Goal: Task Accomplishment & Management: Use online tool/utility

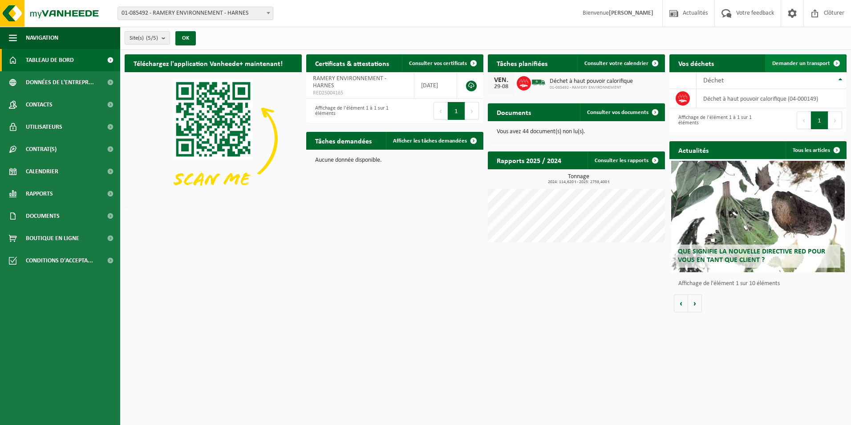
click at [820, 62] on span "Demander un transport" at bounding box center [802, 64] width 58 height 6
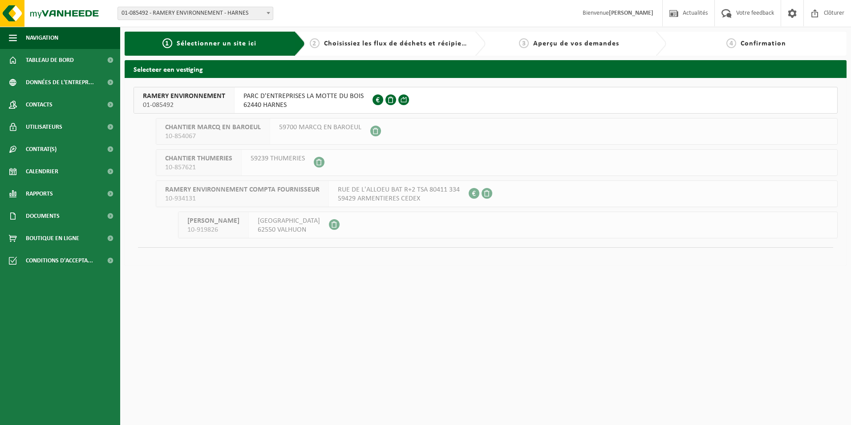
click at [341, 95] on span "PARC D'ENTREPRISES LA MOTTE DU BOIS" at bounding box center [304, 96] width 120 height 9
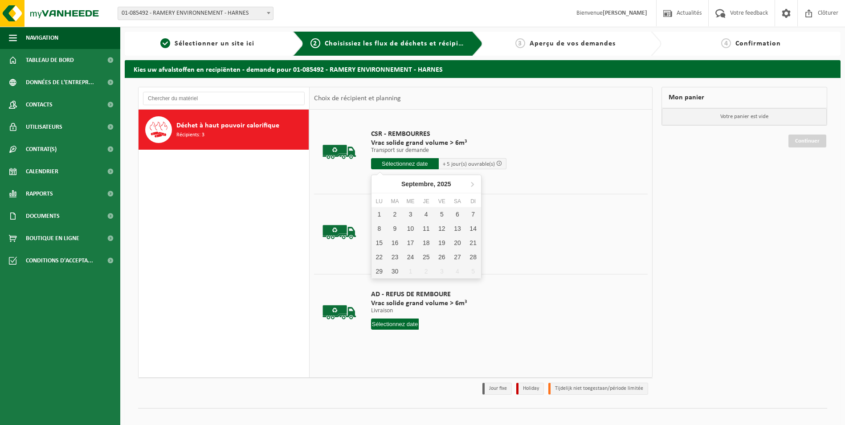
click at [409, 165] on input "text" at bounding box center [405, 163] width 68 height 11
click at [378, 215] on div "1" at bounding box center [379, 214] width 16 height 14
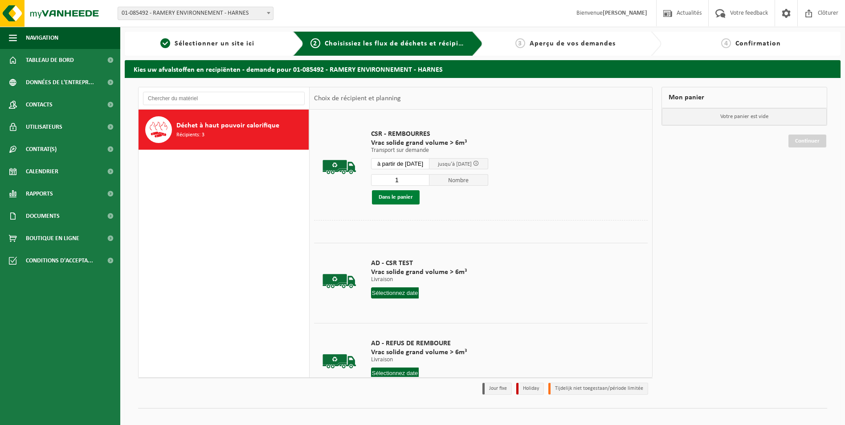
click at [401, 194] on button "Dans le panier" at bounding box center [396, 197] width 48 height 14
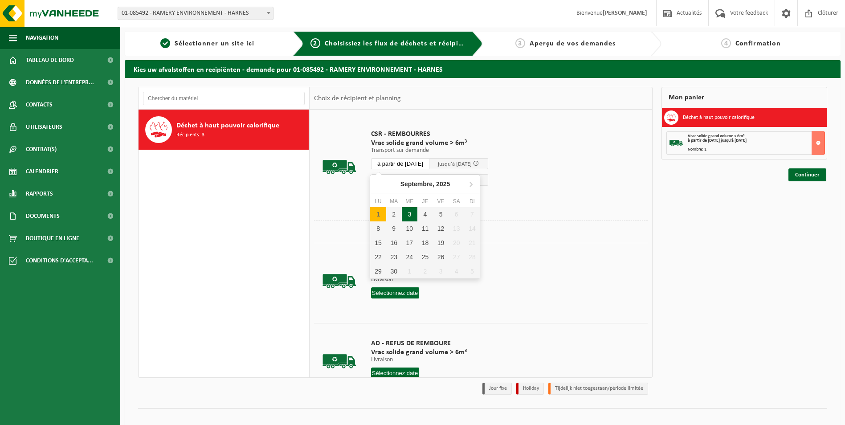
click at [401, 165] on input "à partir de 2025-09-01" at bounding box center [400, 163] width 59 height 11
click at [393, 212] on div "2" at bounding box center [394, 214] width 16 height 14
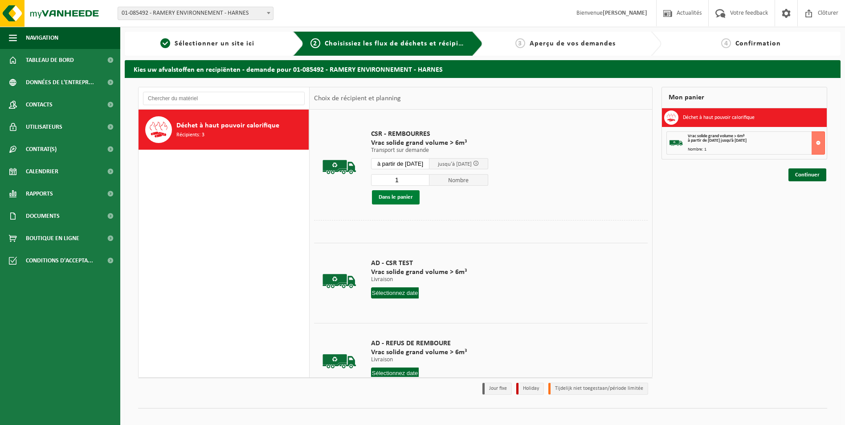
click at [387, 198] on button "Dans le panier" at bounding box center [396, 197] width 48 height 14
click at [408, 161] on input "à partir de 2025-09-02" at bounding box center [400, 163] width 59 height 11
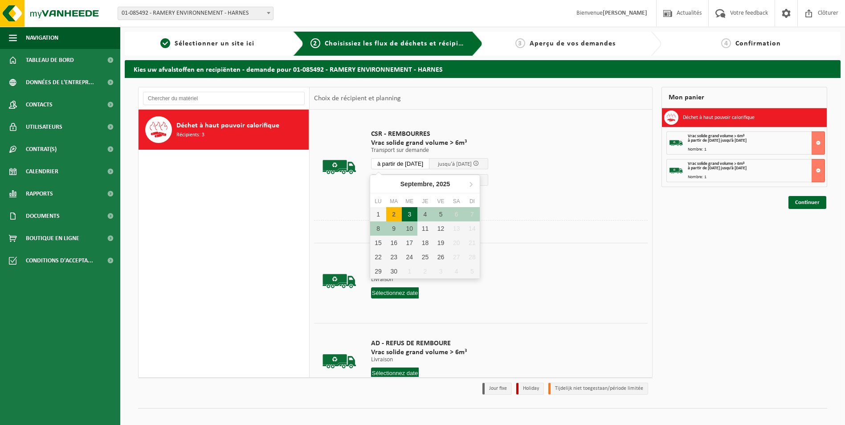
click at [409, 212] on div "3" at bounding box center [410, 214] width 16 height 14
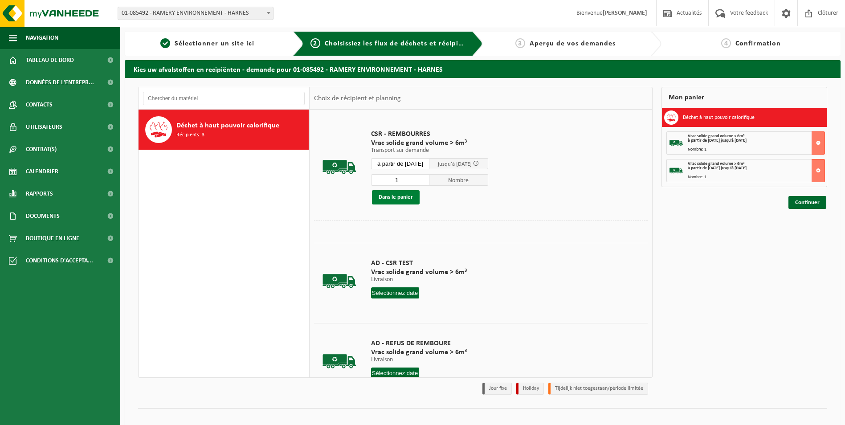
click at [390, 194] on button "Dans le panier" at bounding box center [396, 197] width 48 height 14
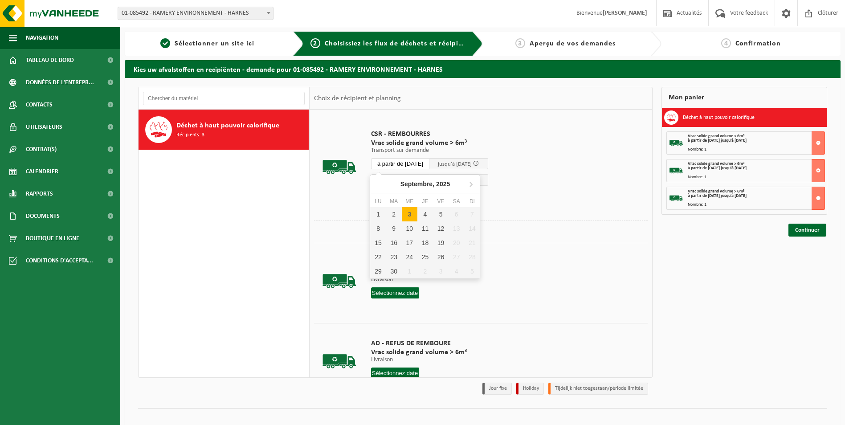
click at [411, 162] on input "à partir de 2025-09-03" at bounding box center [400, 163] width 59 height 11
click at [427, 213] on div "4" at bounding box center [425, 214] width 16 height 14
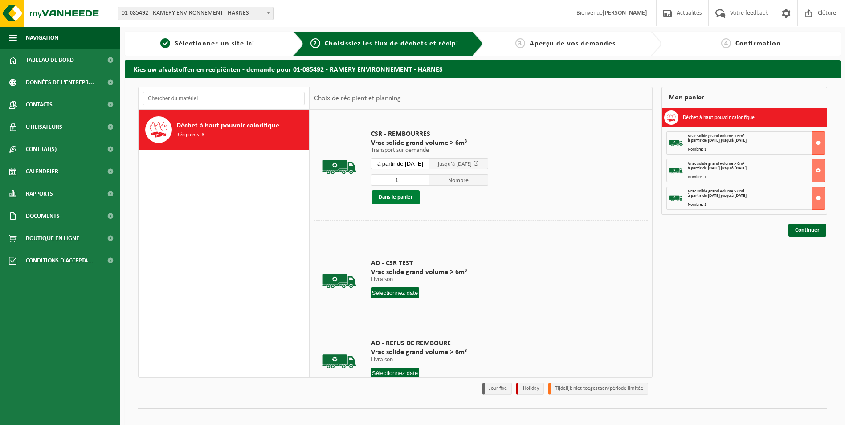
click at [408, 197] on button "Dans le panier" at bounding box center [396, 197] width 48 height 14
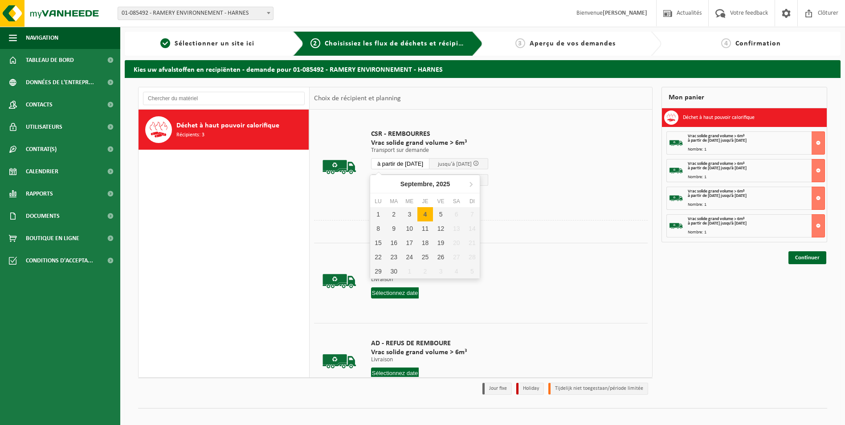
click at [422, 163] on input "à partir de 2025-09-04" at bounding box center [400, 163] width 59 height 11
click at [440, 213] on div "5" at bounding box center [441, 214] width 16 height 14
type input "à partir de 2025-09-05"
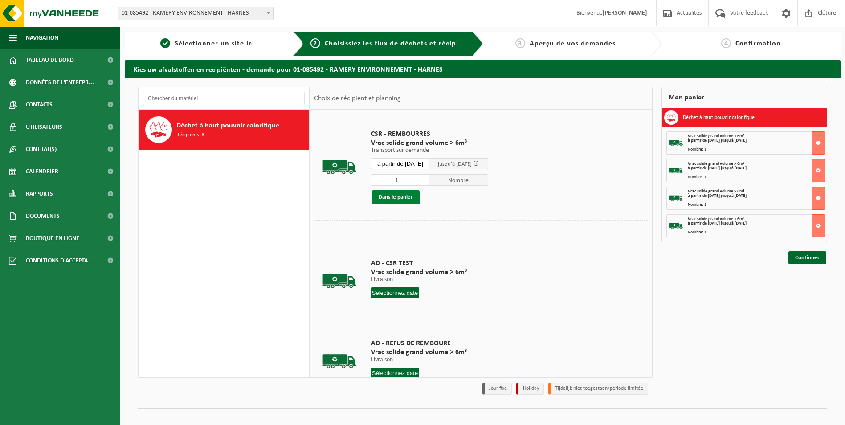
click at [408, 197] on button "Dans le panier" at bounding box center [396, 197] width 48 height 14
click at [805, 285] on link "Continuer" at bounding box center [807, 285] width 38 height 13
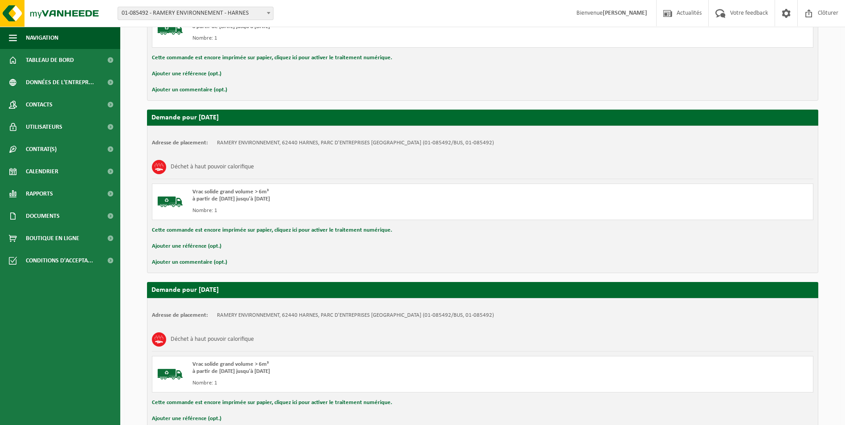
scroll to position [656, 0]
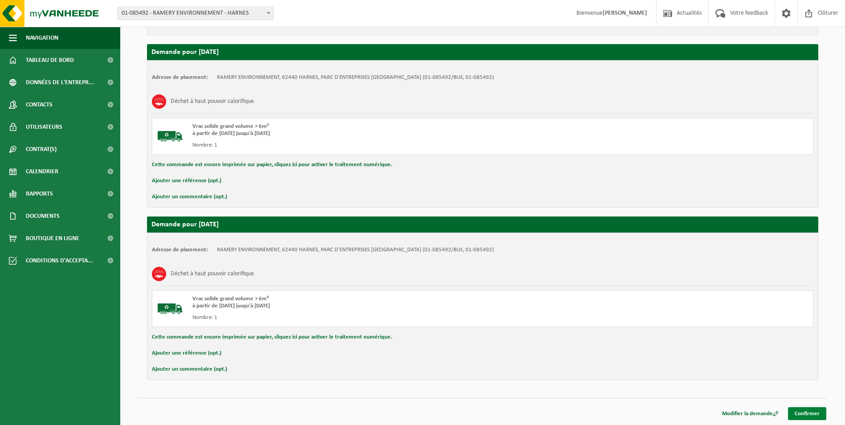
click at [814, 414] on link "Confirmer" at bounding box center [807, 413] width 38 height 13
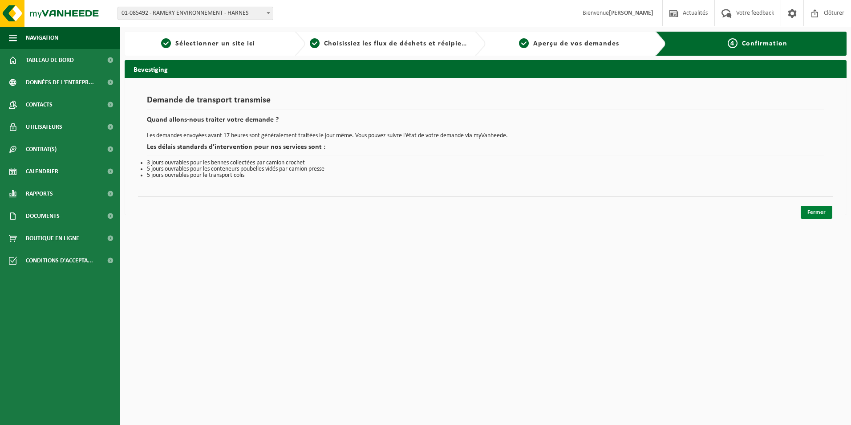
click at [810, 211] on link "Fermer" at bounding box center [817, 212] width 32 height 13
